Goal: Task Accomplishment & Management: Manage account settings

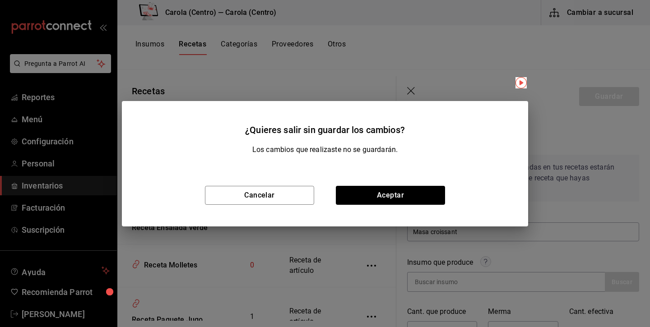
scroll to position [51, 0]
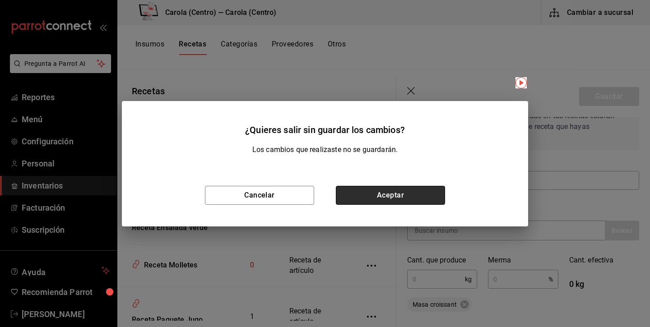
click at [419, 192] on button "Aceptar" at bounding box center [390, 195] width 109 height 19
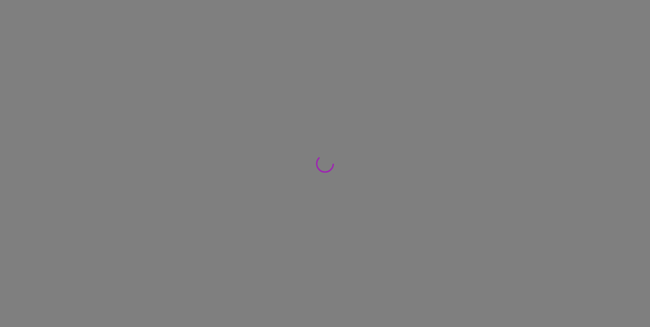
click at [410, 198] on button "Aceptar" at bounding box center [390, 195] width 109 height 19
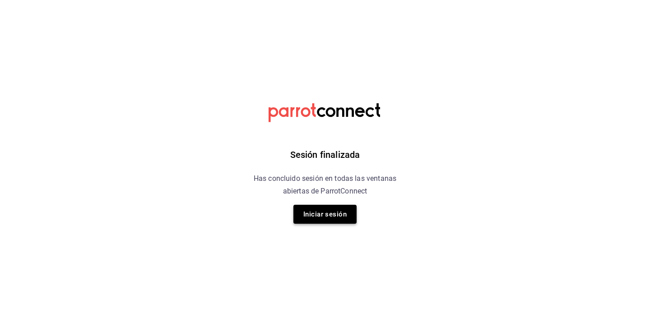
click at [332, 211] on button "Iniciar sesión" at bounding box center [324, 214] width 63 height 19
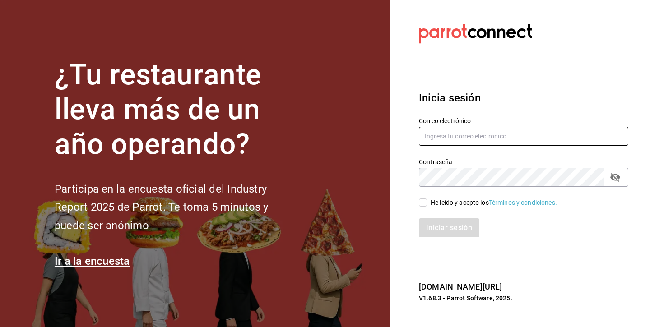
type input "[EMAIL_ADDRESS][DOMAIN_NAME]"
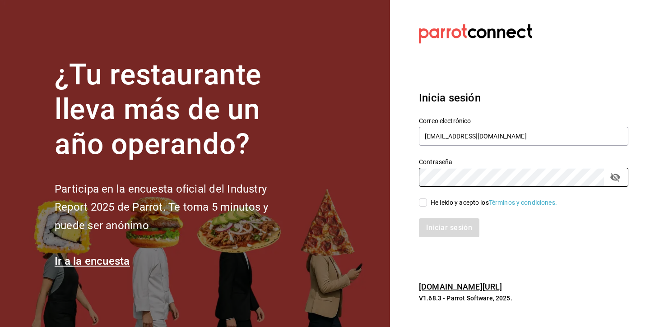
click at [419, 206] on input "He leído y acepto los Términos y condiciones." at bounding box center [423, 203] width 8 height 8
checkbox input "true"
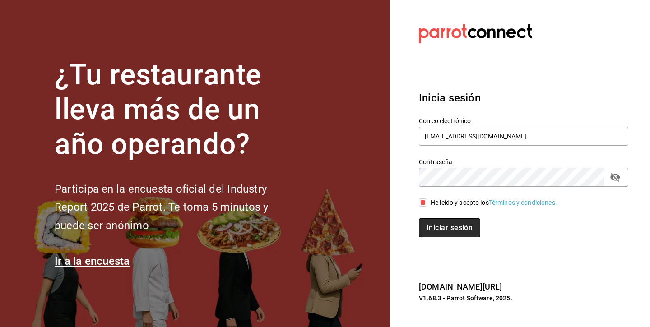
click at [458, 228] on button "Iniciar sesión" at bounding box center [449, 228] width 61 height 19
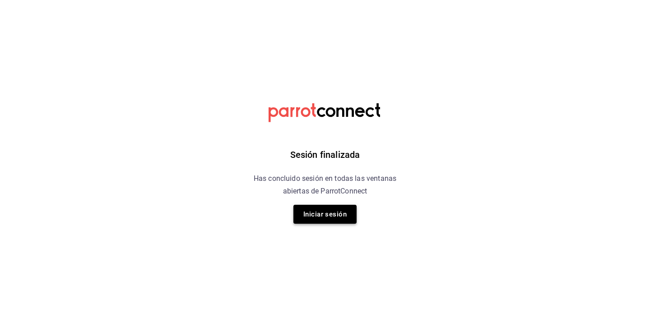
click at [348, 218] on button "Iniciar sesión" at bounding box center [324, 214] width 63 height 19
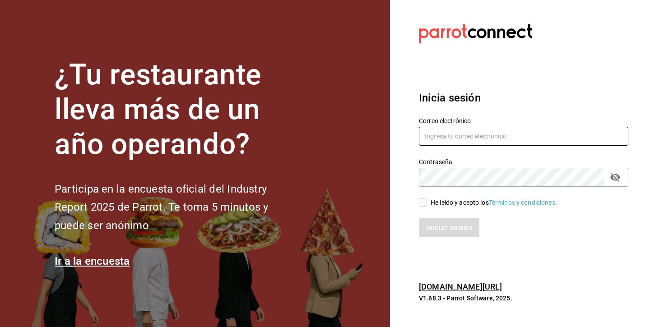
type input "[EMAIL_ADDRESS][DOMAIN_NAME]"
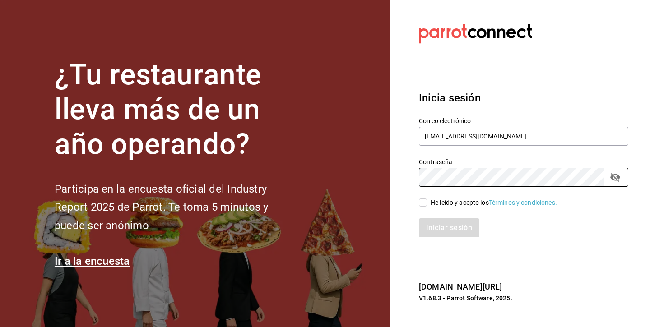
click at [422, 202] on input "He leído y acepto los Términos y condiciones." at bounding box center [423, 203] width 8 height 8
checkbox input "true"
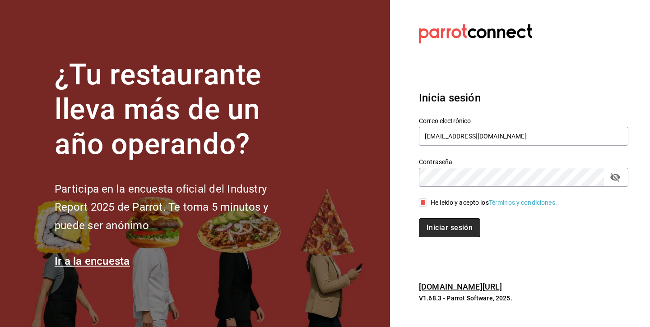
click at [432, 230] on button "Iniciar sesión" at bounding box center [449, 228] width 61 height 19
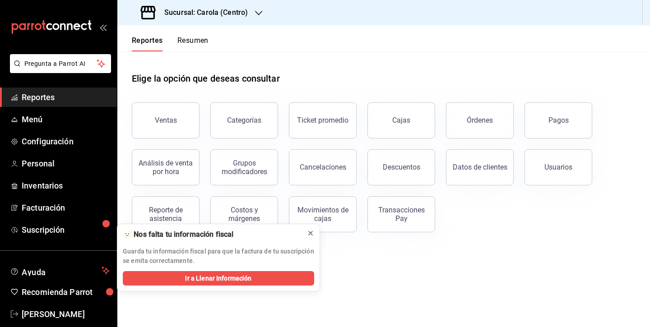
click at [314, 234] on icon at bounding box center [310, 233] width 7 height 7
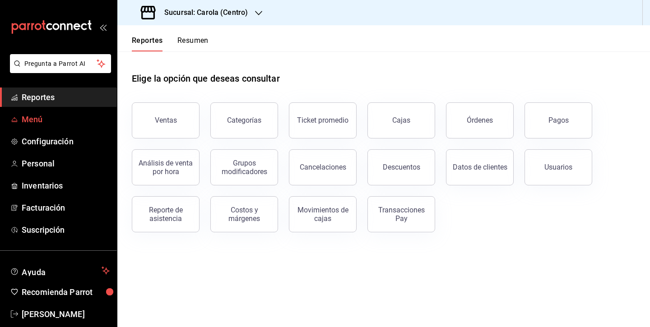
click at [45, 124] on span "Menú" at bounding box center [66, 119] width 88 height 12
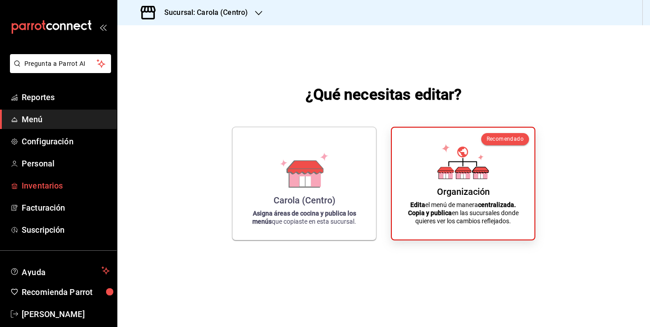
click at [60, 182] on span "Inventarios" at bounding box center [66, 186] width 88 height 12
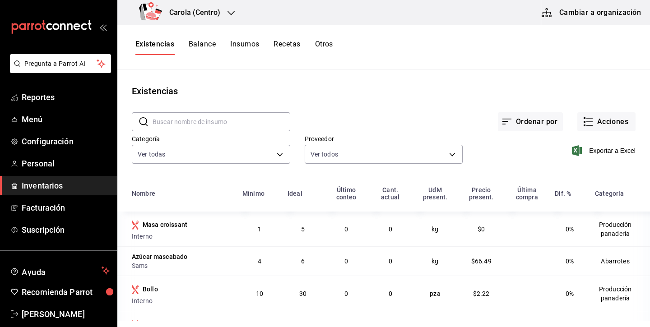
click at [566, 19] on button "Cambiar a organización" at bounding box center [592, 12] width 102 height 25
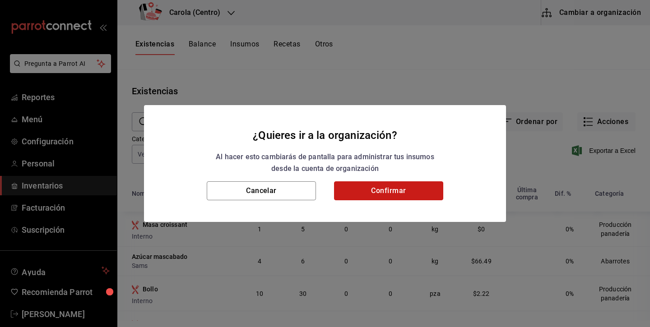
click at [381, 198] on button "Confirmar" at bounding box center [388, 191] width 109 height 19
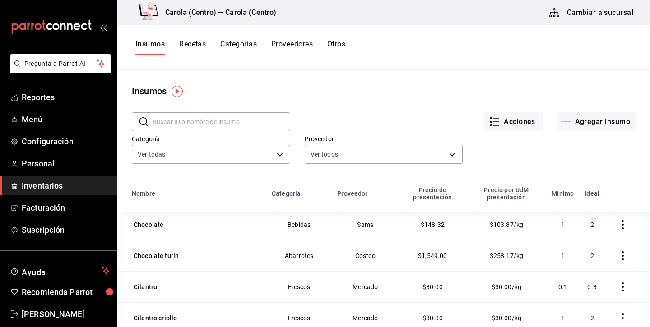
scroll to position [1541, 0]
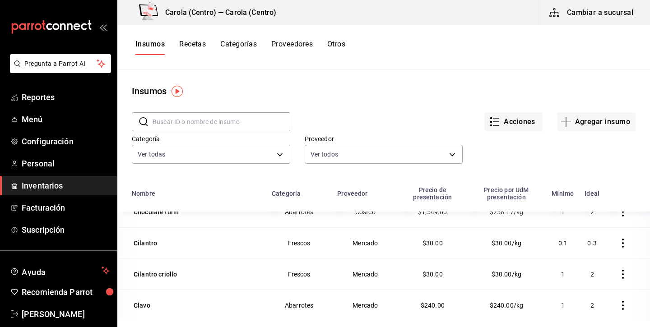
click at [196, 46] on button "Recetas" at bounding box center [192, 47] width 27 height 15
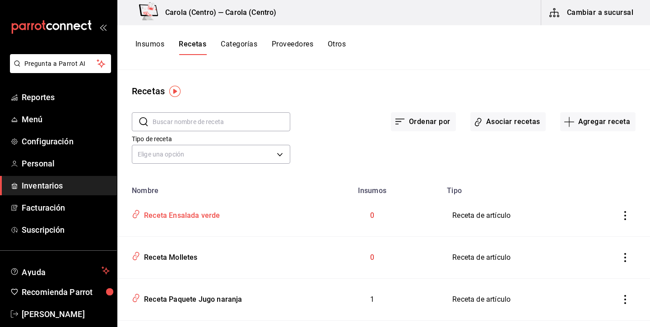
click at [202, 211] on div "Receta Ensalada verde" at bounding box center [180, 214] width 80 height 14
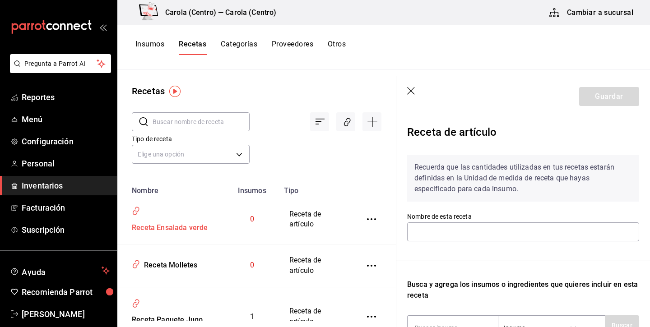
type input "Receta Ensalada verde"
